Goal: Task Accomplishment & Management: Manage account settings

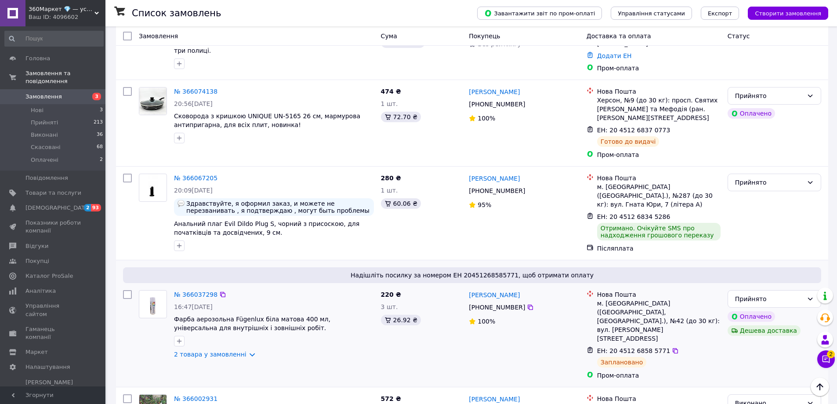
scroll to position [396, 0]
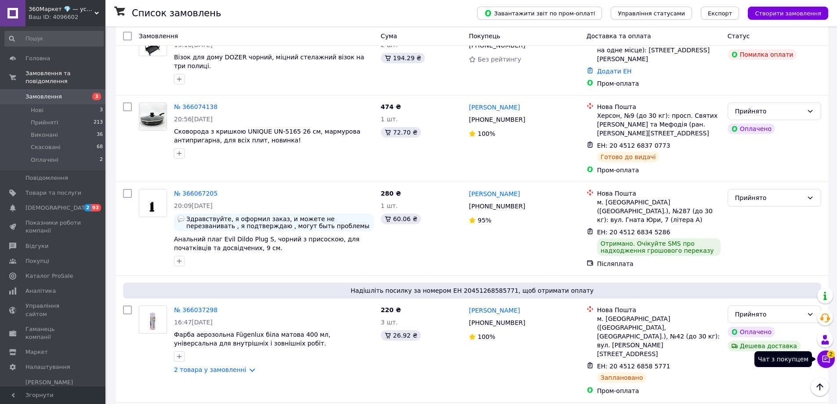
click at [832, 359] on button "Чат з покупцем 2" at bounding box center [826, 359] width 18 height 18
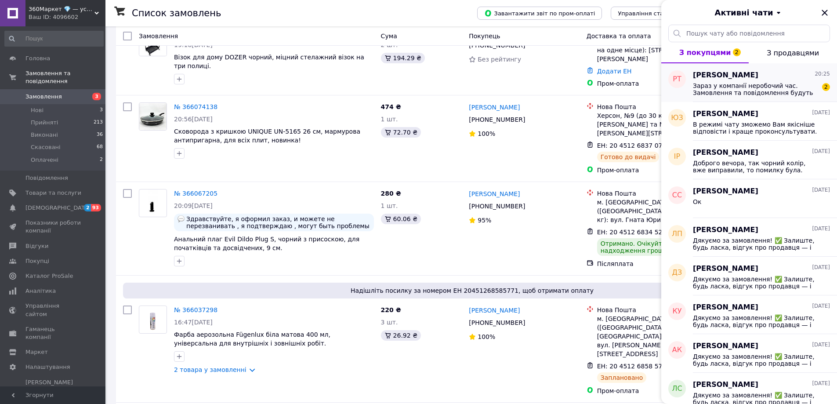
click at [780, 83] on span "Зараз у компанії неробочий час. Замовлення та повідомлення будуть оброблені з 0…" at bounding box center [755, 89] width 125 height 14
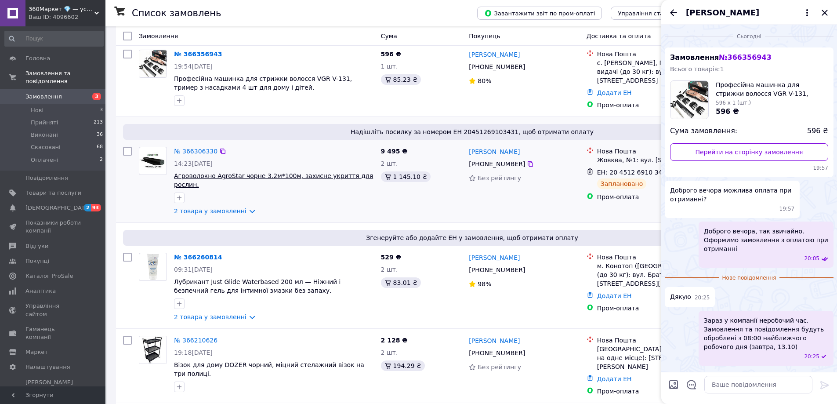
scroll to position [0, 0]
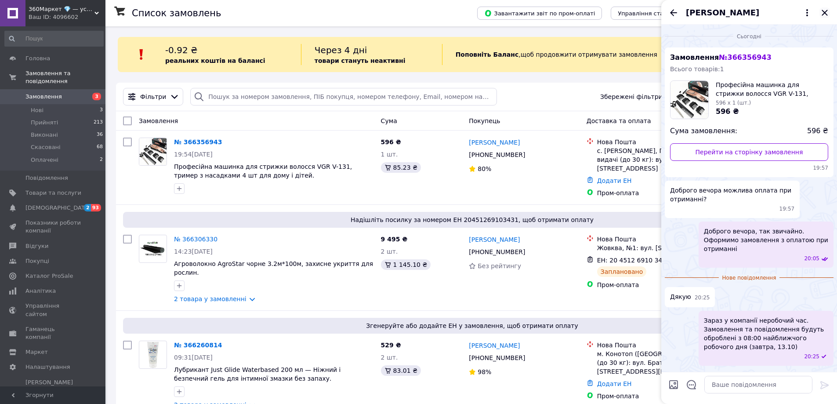
click at [826, 10] on icon "Закрити" at bounding box center [825, 12] width 11 height 11
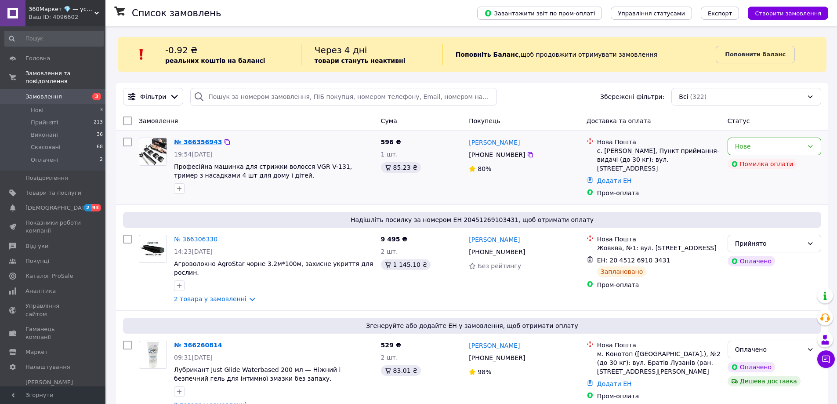
click at [178, 141] on link "№ 366356943" at bounding box center [198, 141] width 48 height 7
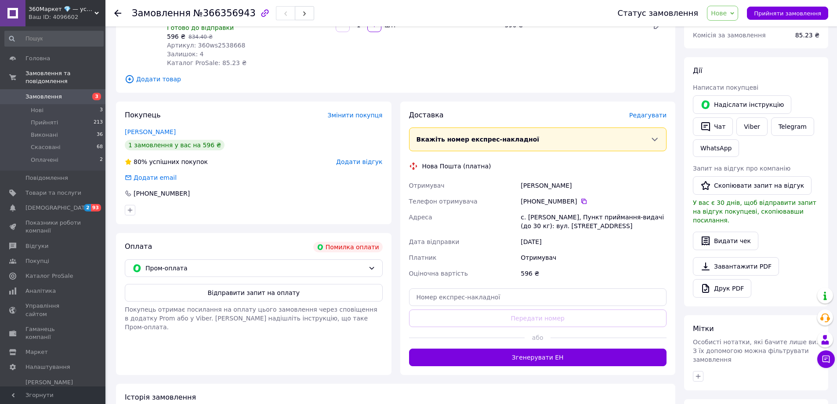
scroll to position [132, 0]
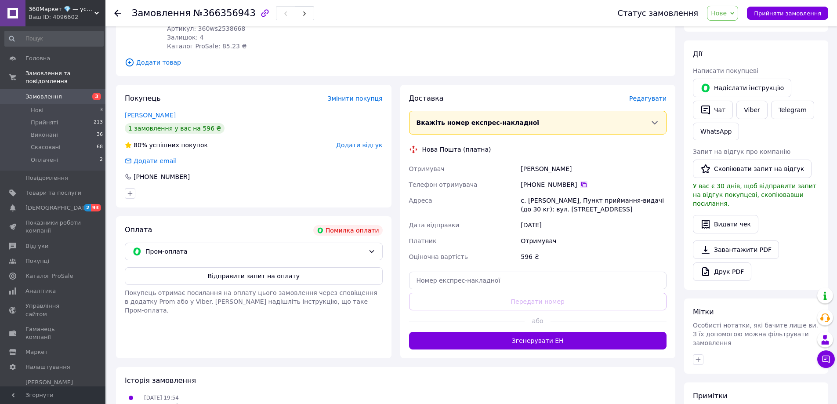
click at [581, 182] on icon at bounding box center [583, 184] width 5 height 5
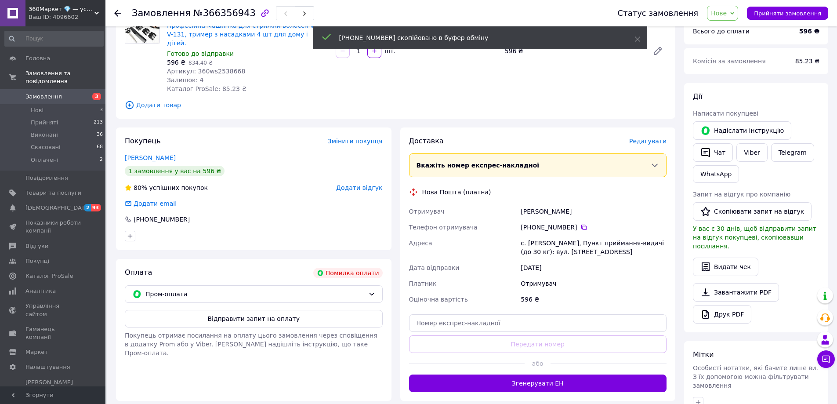
scroll to position [0, 0]
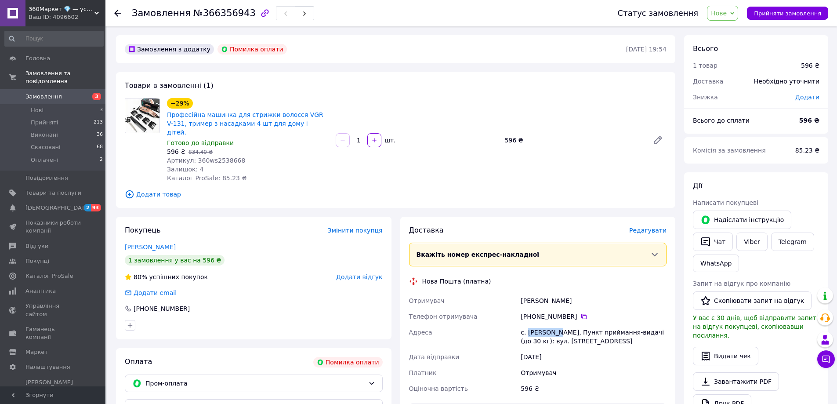
drag, startPoint x: 526, startPoint y: 321, endPoint x: 555, endPoint y: 317, distance: 29.3
click at [555, 324] on div "с. [PERSON_NAME], Пункт приймання-видачі (до 30 кг): вул. [STREET_ADDRESS]" at bounding box center [593, 336] width 149 height 25
copy div "[PERSON_NAME]"
drag, startPoint x: 562, startPoint y: 289, endPoint x: 536, endPoint y: 289, distance: 25.9
click at [536, 293] on div "[PERSON_NAME]" at bounding box center [593, 301] width 149 height 16
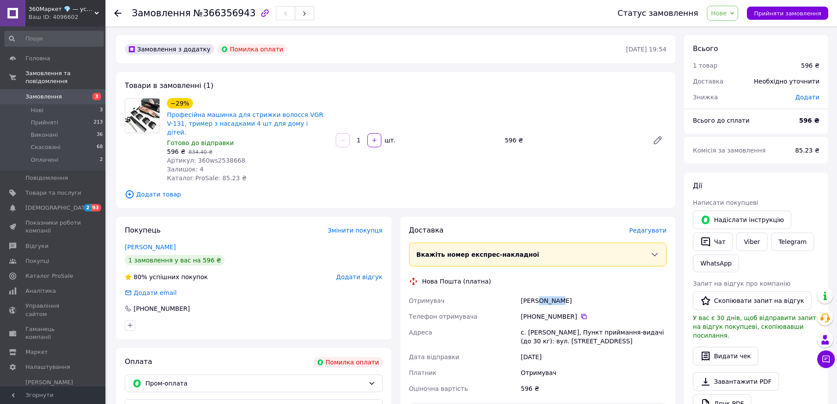
copy div "[PERSON_NAME]"
click at [64, 93] on span "Замовлення" at bounding box center [53, 97] width 56 height 8
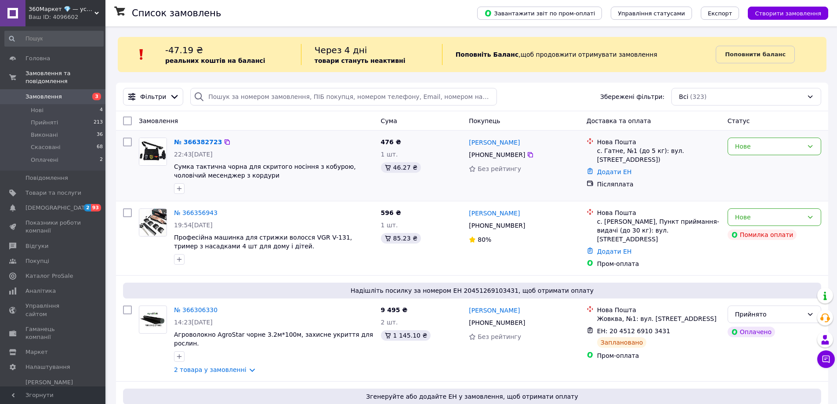
click at [204, 149] on div "№ 366382723 22:43[DATE] Сумка тактична чорна для скритого носіння з кобурою, чо…" at bounding box center [274, 165] width 207 height 63
click at [205, 145] on link "№ 366382723" at bounding box center [198, 141] width 48 height 7
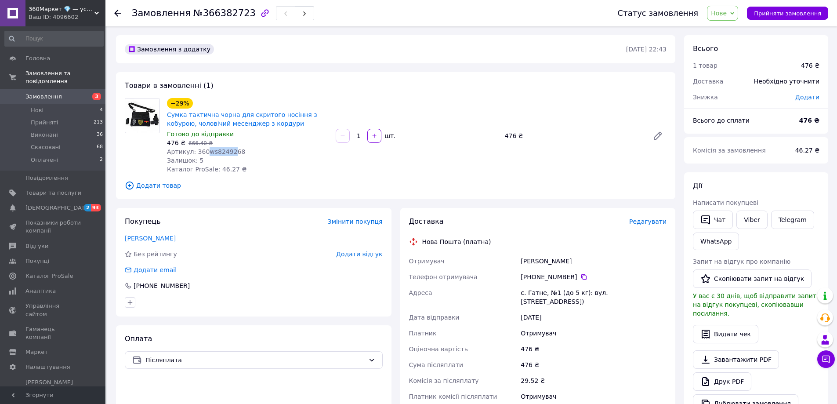
drag, startPoint x: 203, startPoint y: 151, endPoint x: 226, endPoint y: 149, distance: 22.9
click at [226, 149] on span "Артикул: 360ws8249268" at bounding box center [206, 151] width 78 height 7
copy span "ws82492"
click at [781, 16] on span "Прийняти замовлення" at bounding box center [787, 13] width 67 height 7
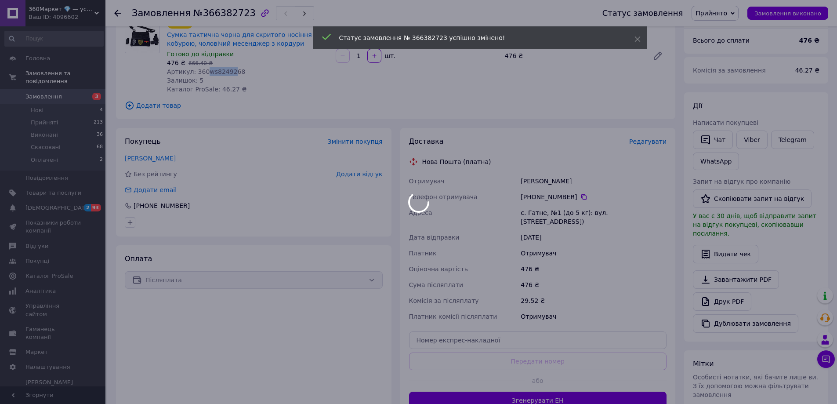
scroll to position [88, 0]
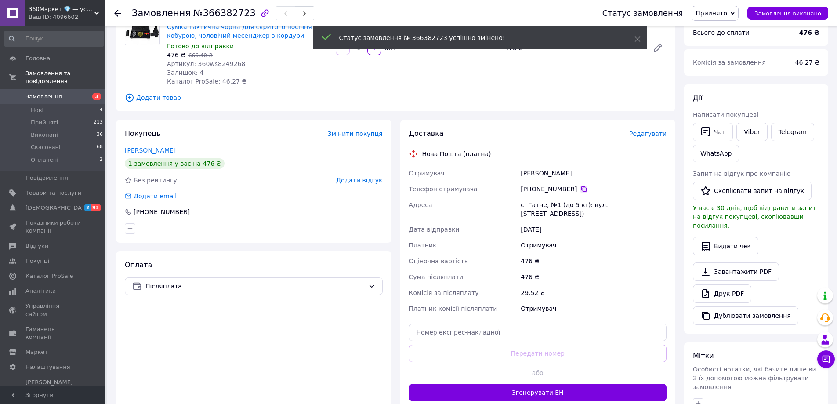
click at [581, 189] on icon at bounding box center [583, 188] width 5 height 5
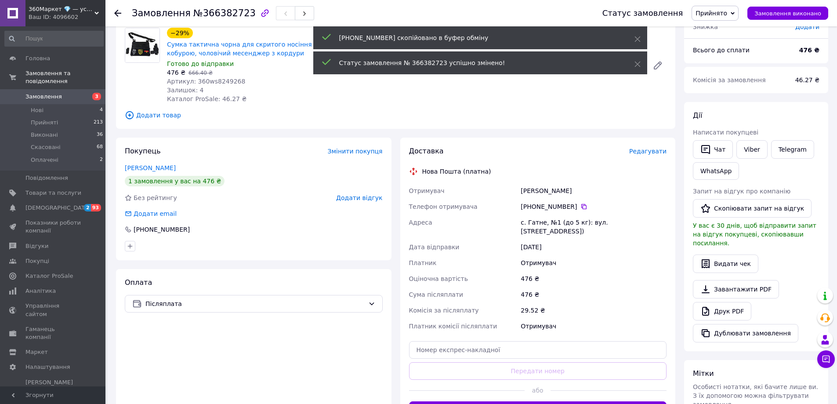
scroll to position [0, 0]
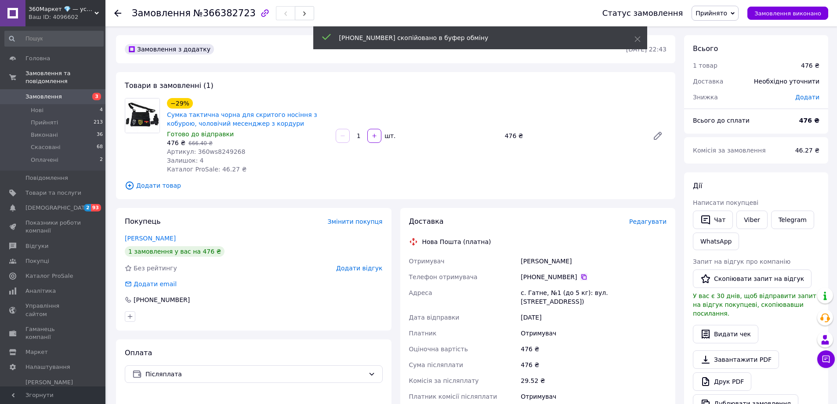
click at [581, 277] on icon at bounding box center [584, 276] width 7 height 7
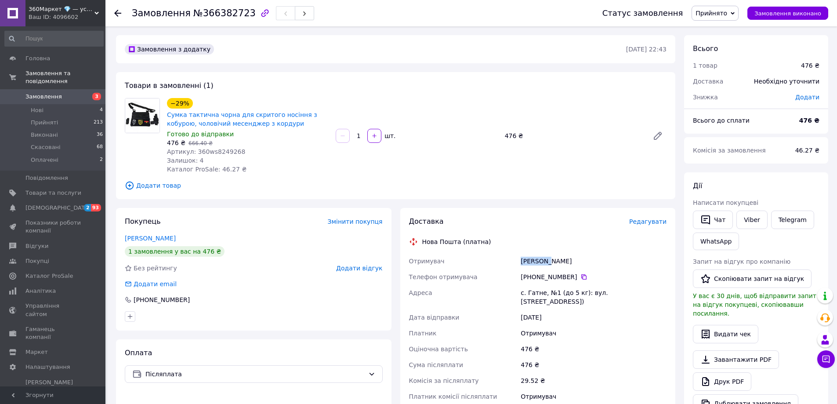
drag, startPoint x: 531, startPoint y: 256, endPoint x: 545, endPoint y: 257, distance: 14.5
click at [545, 257] on div "[PERSON_NAME]" at bounding box center [593, 261] width 149 height 16
copy div "[PERSON_NAME]"
drag, startPoint x: 578, startPoint y: 259, endPoint x: 548, endPoint y: 249, distance: 31.5
click at [548, 249] on div "Доставка Редагувати Нова Пошта (платна) Отримувач [PERSON_NAME] отримувача [PHO…" at bounding box center [538, 353] width 258 height 272
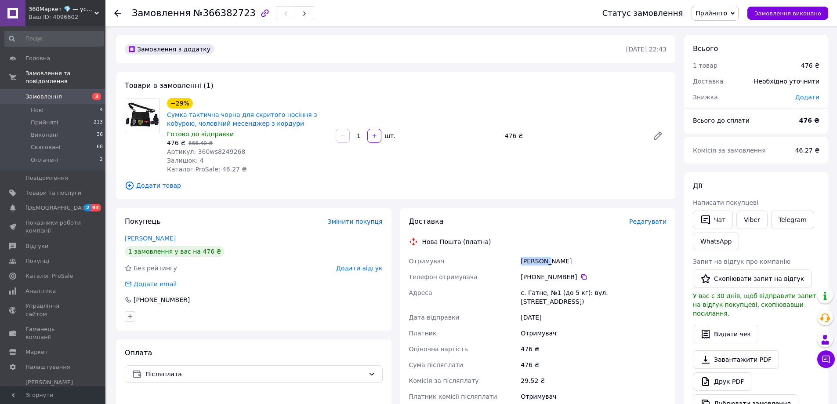
copy div "[PERSON_NAME]"
click at [67, 93] on span "Замовлення" at bounding box center [53, 97] width 56 height 8
